Goal: Information Seeking & Learning: Compare options

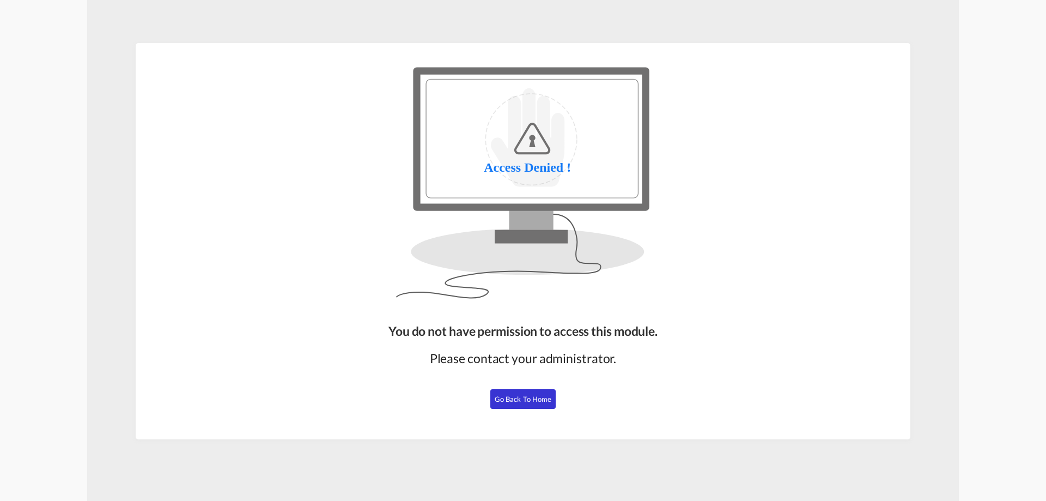
click at [510, 409] on div "You do not have permission to access this module. Please contact your administr…" at bounding box center [523, 376] width 278 height 117
click at [521, 395] on span "Go Back to Home" at bounding box center [523, 398] width 57 height 9
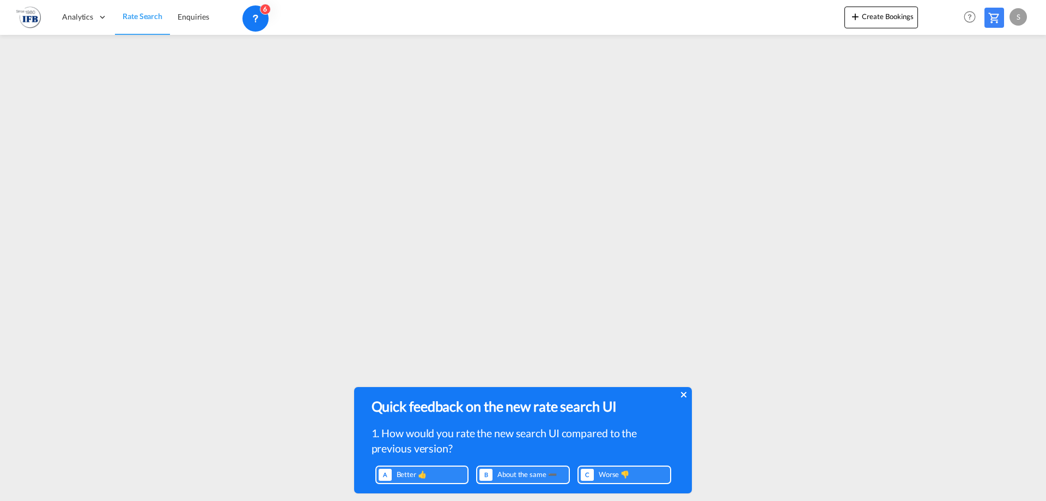
click at [686, 392] on div "Quick feedback on the new rate search UI 1. How would you rate the new search U…" at bounding box center [523, 437] width 338 height 100
click at [684, 392] on icon at bounding box center [683, 394] width 5 height 9
